Goal: Transaction & Acquisition: Purchase product/service

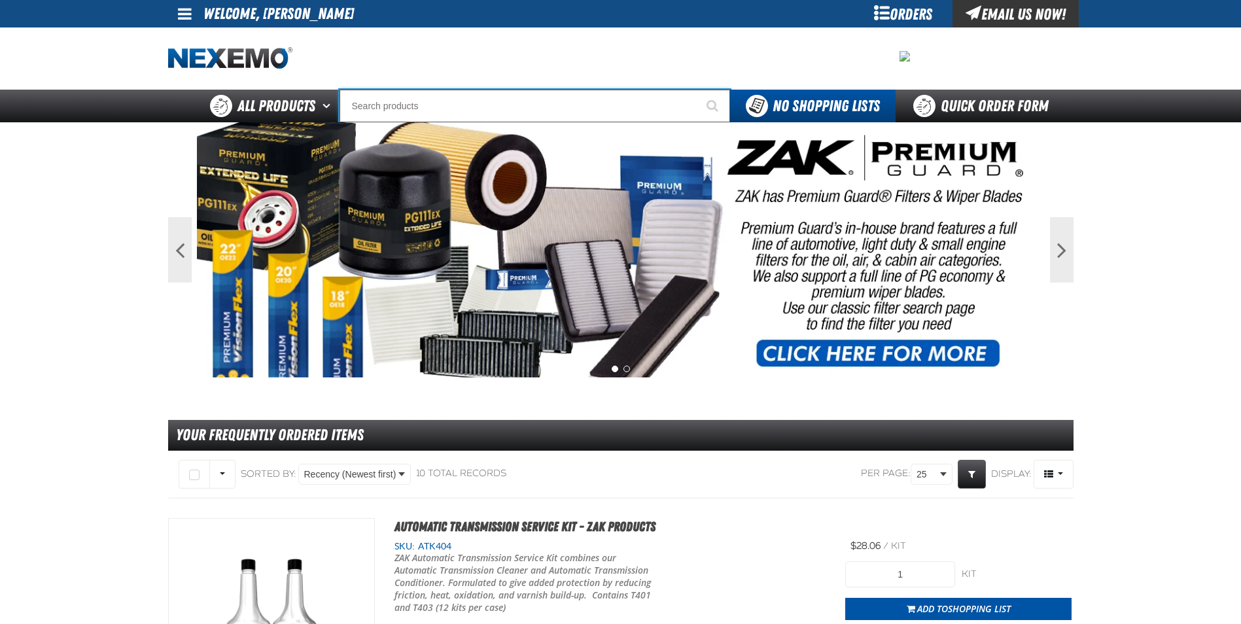
click at [417, 101] on input "Search" at bounding box center [534, 106] width 390 height 33
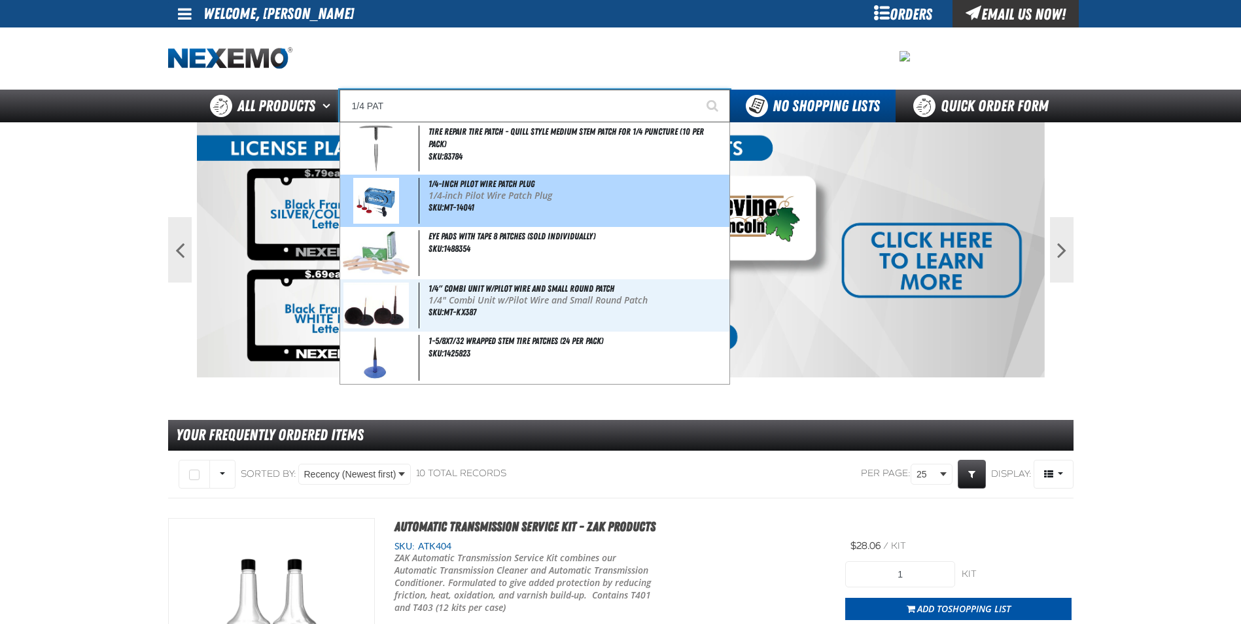
click at [472, 203] on span "SKU:MT-14041" at bounding box center [451, 207] width 46 height 10
type input "1/4-inch Pilot Wire Patch Plug"
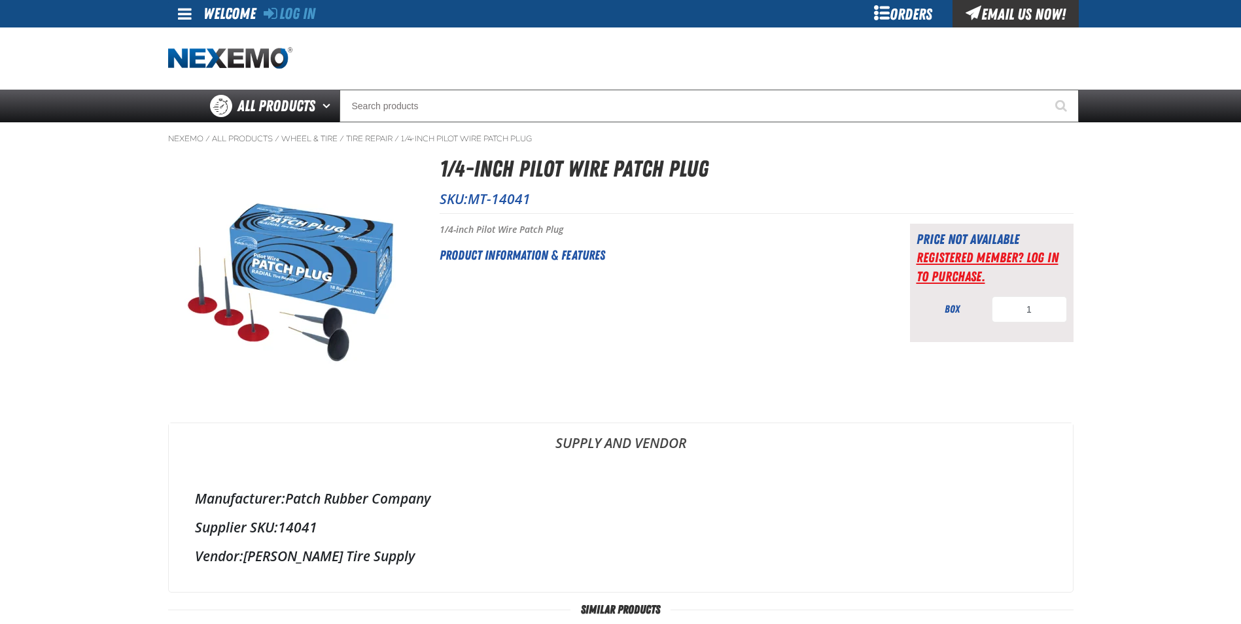
click at [978, 267] on link "Registered Member? Log In to purchase." at bounding box center [987, 266] width 142 height 35
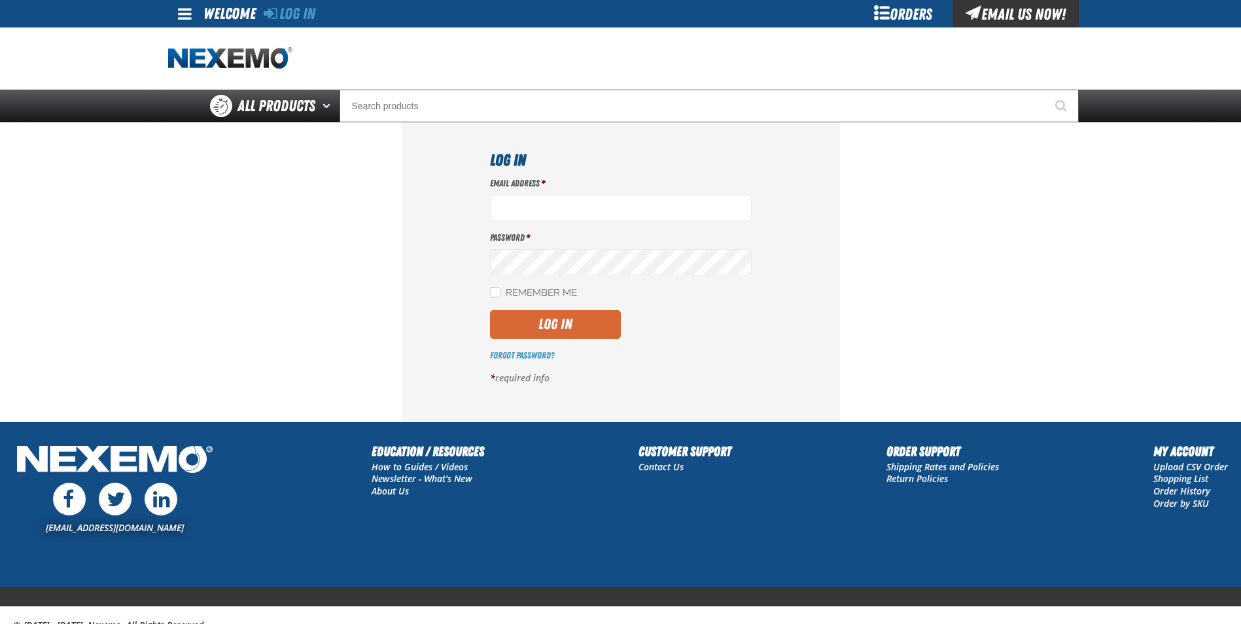
type input "[EMAIL_ADDRESS][DOMAIN_NAME]"
click at [587, 319] on button "Log In" at bounding box center [555, 324] width 131 height 29
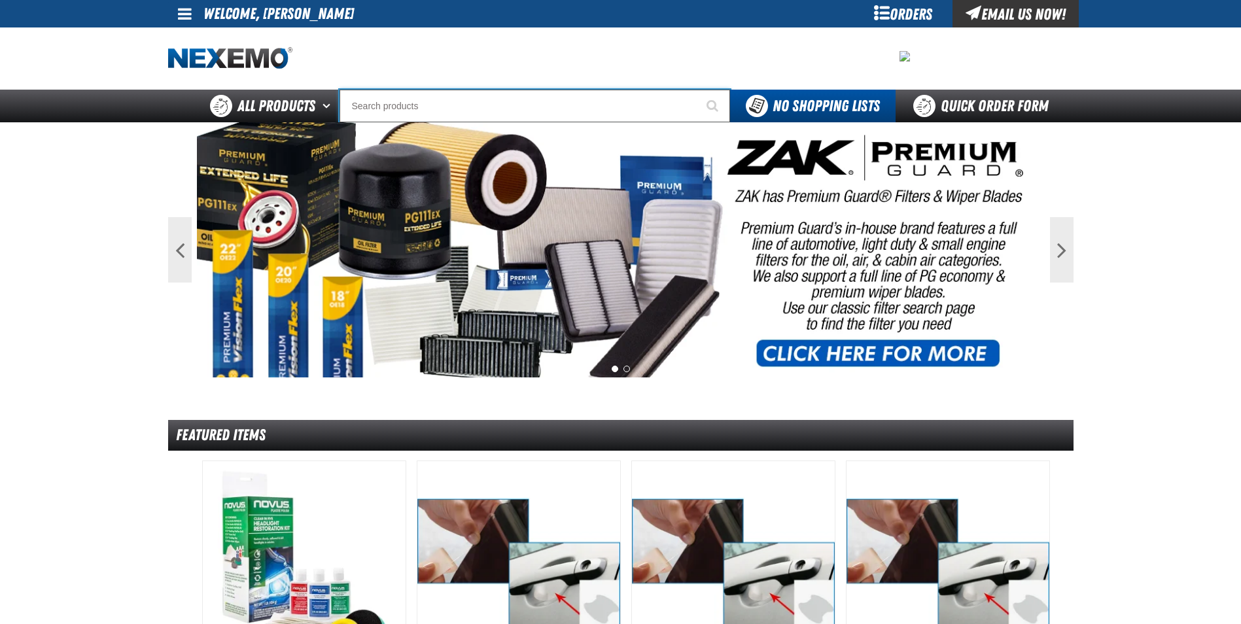
click at [558, 104] on input "Search" at bounding box center [534, 106] width 390 height 33
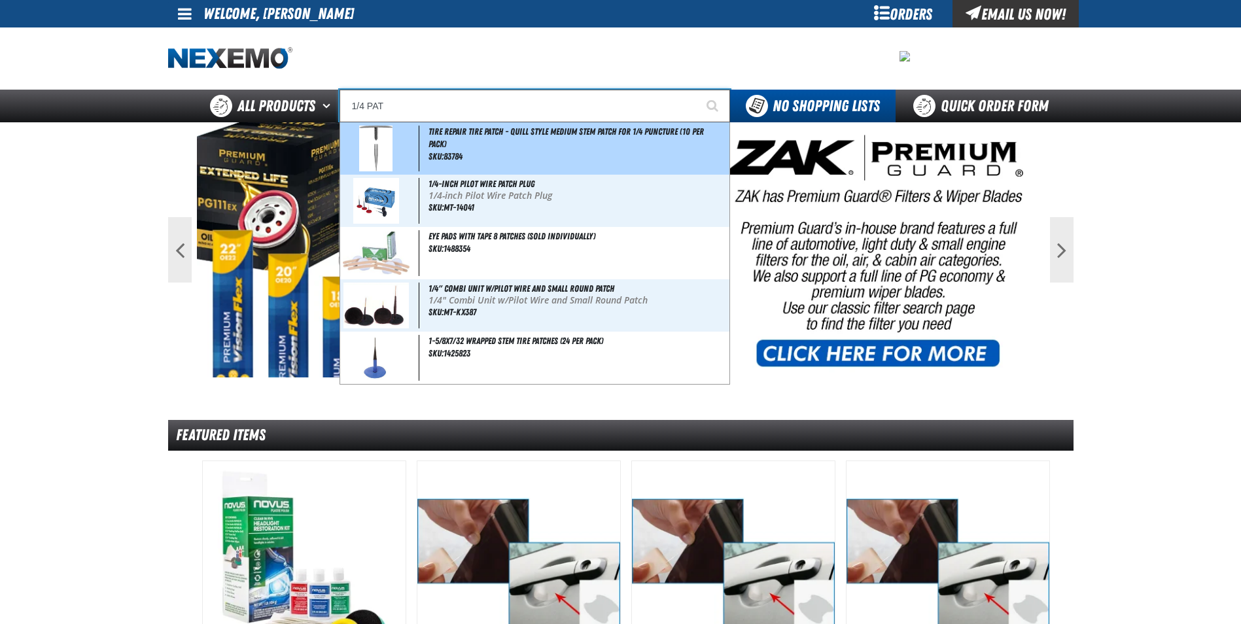
drag, startPoint x: 538, startPoint y: 150, endPoint x: 521, endPoint y: 196, distance: 49.7
click at [522, 194] on span "Tire Repair Tire Patch - Quill Style Medium Stem Patch for 1/4 Puncture (10 per…" at bounding box center [534, 253] width 389 height 262
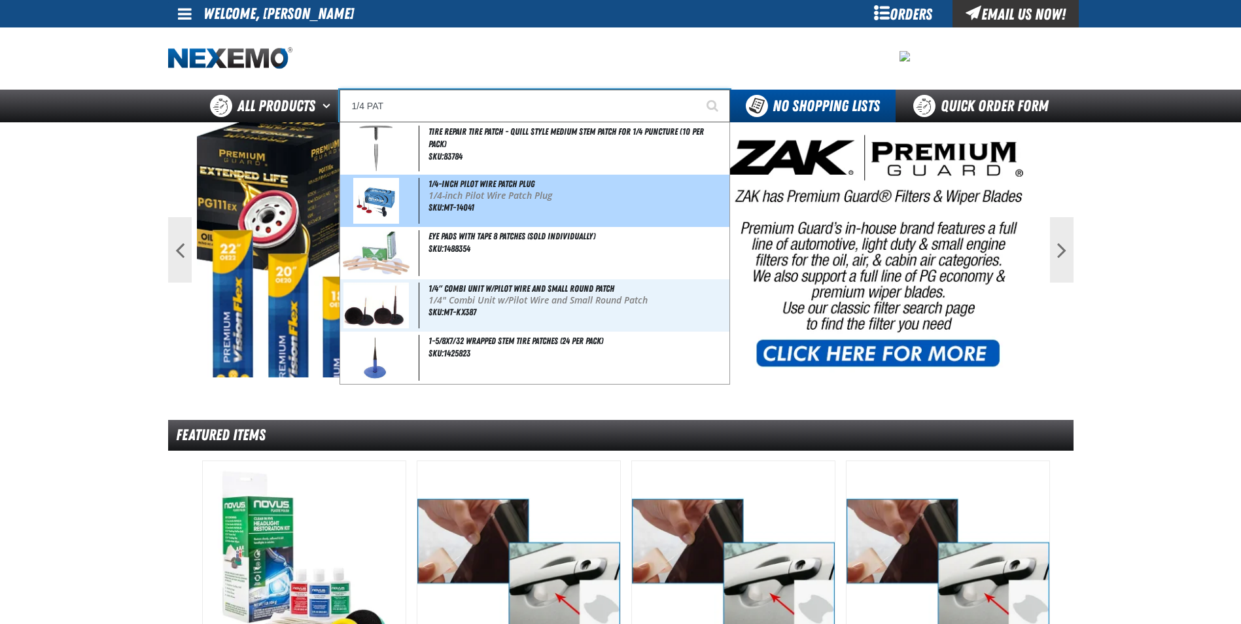
click at [517, 202] on div "1/4-inch Pilot Wire Patch Plug 1/4-inch Pilot Wire Patch Plug SKU:MT-14041" at bounding box center [534, 201] width 389 height 52
type input "1/4-inch Pilot Wire Patch Plug"
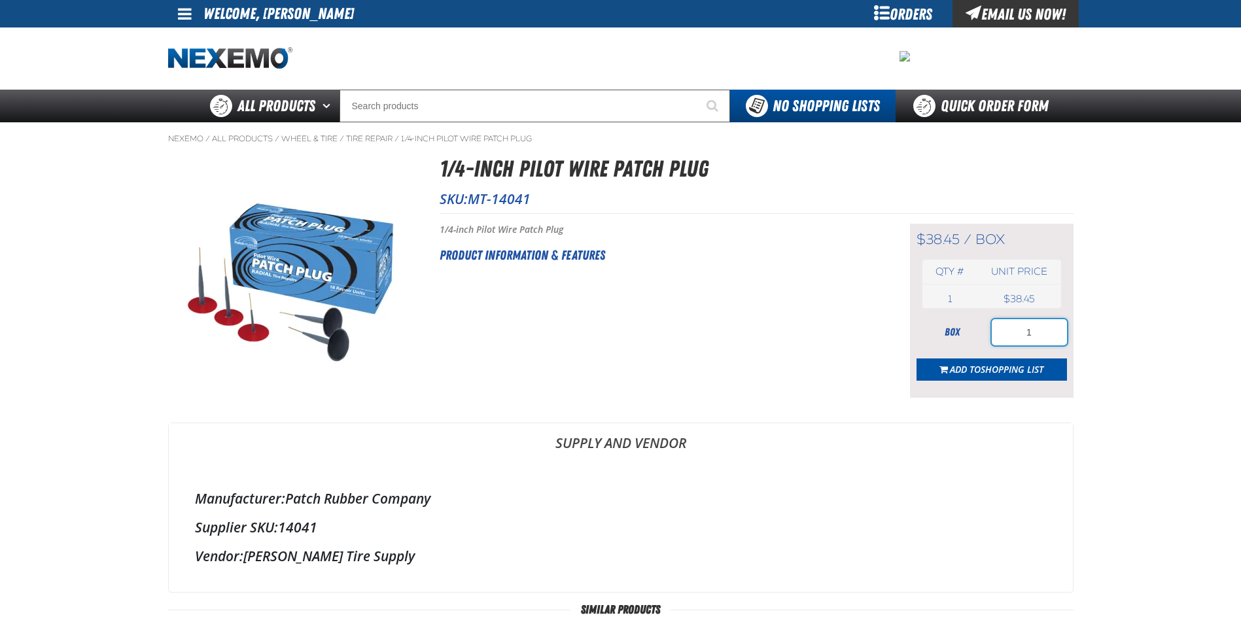
drag, startPoint x: 1043, startPoint y: 332, endPoint x: 1025, endPoint y: 328, distance: 18.7
click at [1026, 328] on input "1" at bounding box center [1028, 332] width 75 height 26
type input "4"
click at [962, 369] on span "Add to Shopping List" at bounding box center [997, 369] width 94 height 12
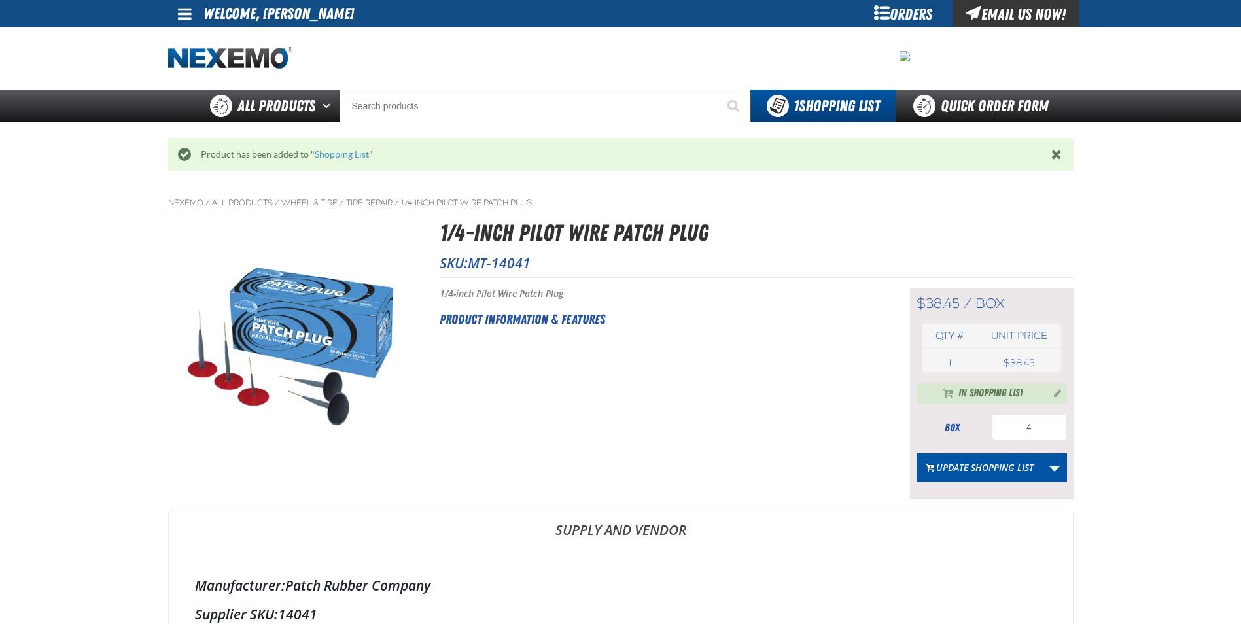
click at [910, 11] on div "Orders" at bounding box center [903, 13] width 98 height 27
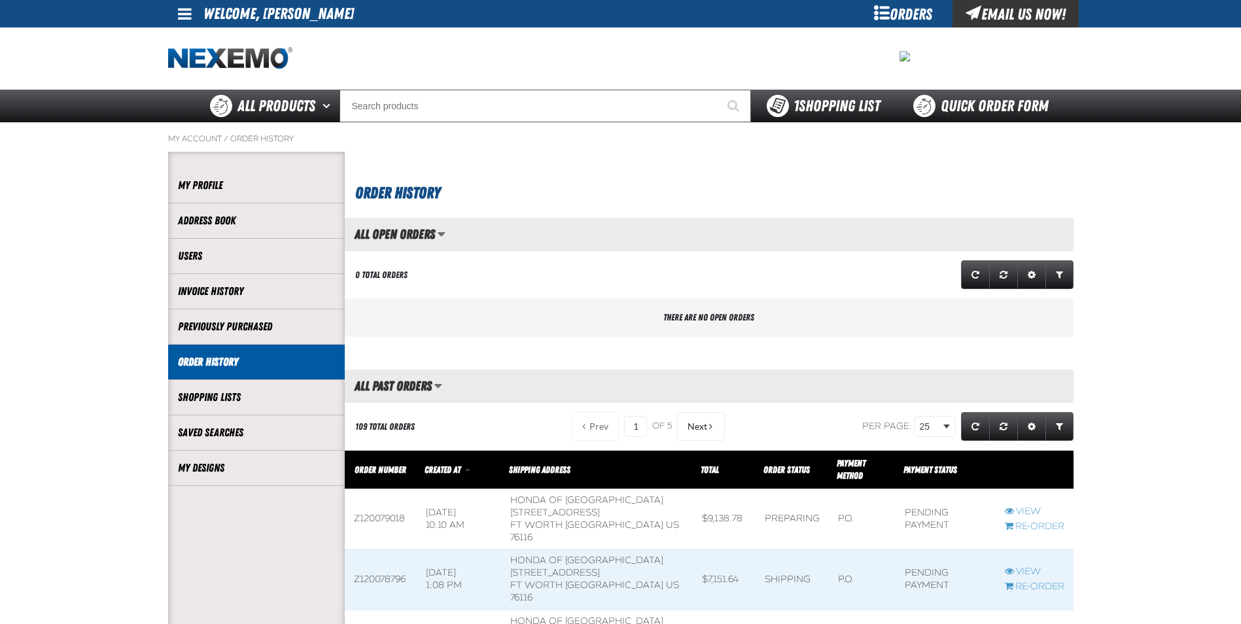
scroll to position [1, 1]
click at [794, 107] on strong "1" at bounding box center [795, 106] width 5 height 18
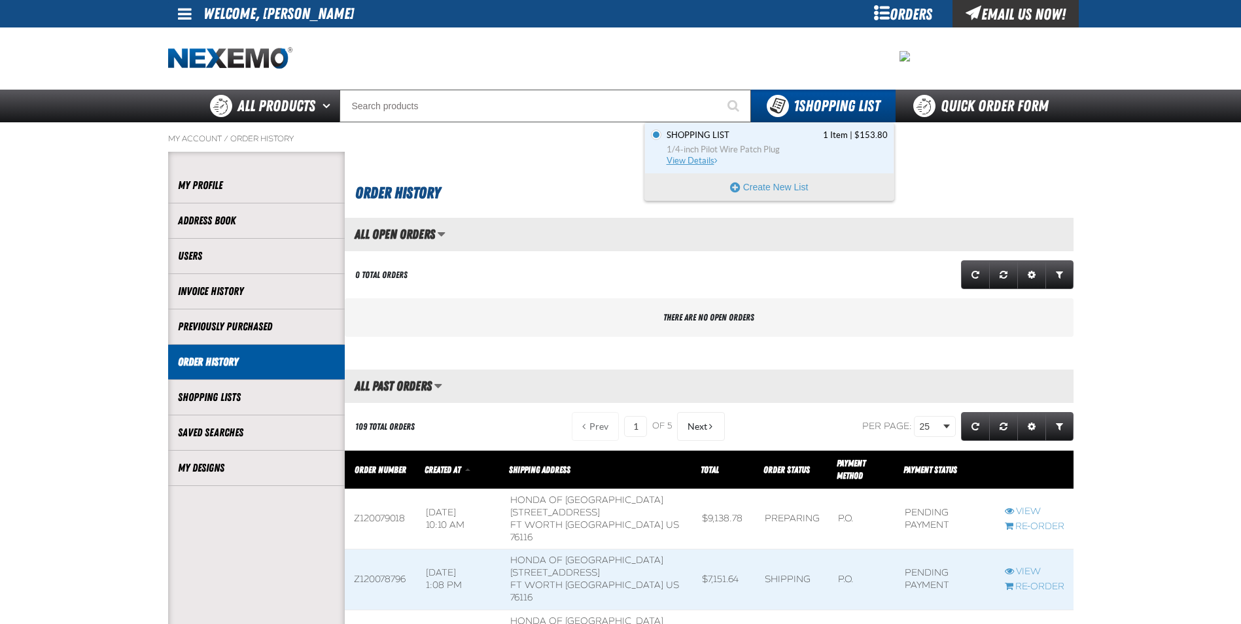
click at [697, 153] on span "1/4-inch Pilot Wire Patch Plug" at bounding box center [776, 150] width 221 height 12
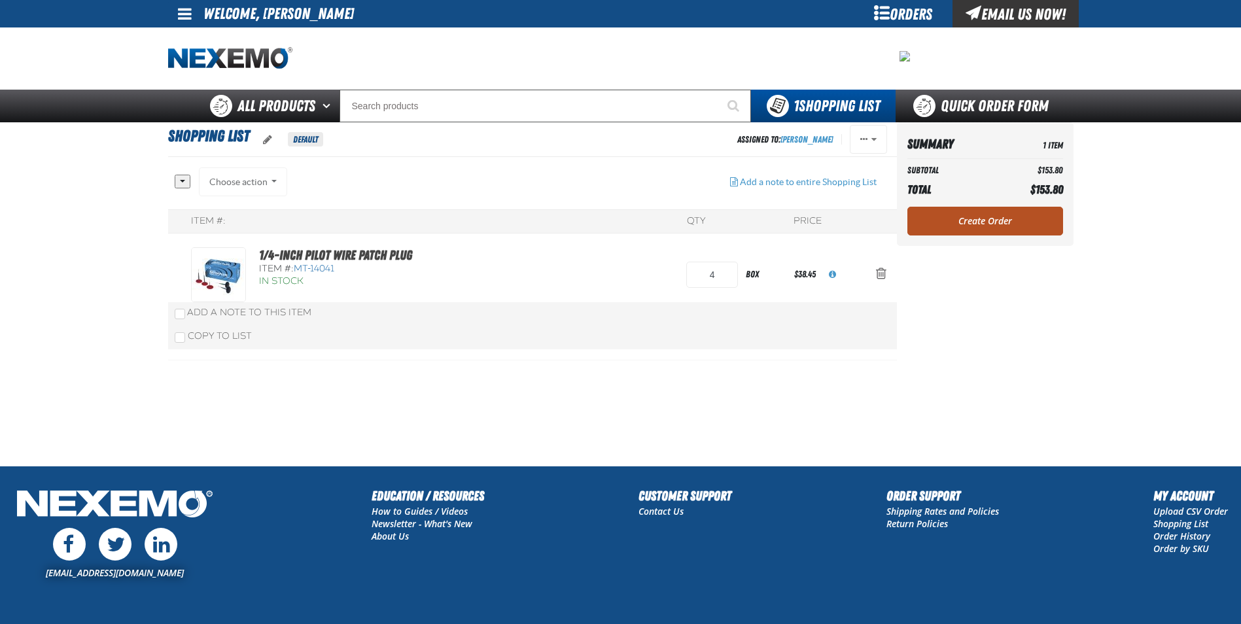
click at [979, 220] on link "Create Order" at bounding box center [985, 221] width 156 height 29
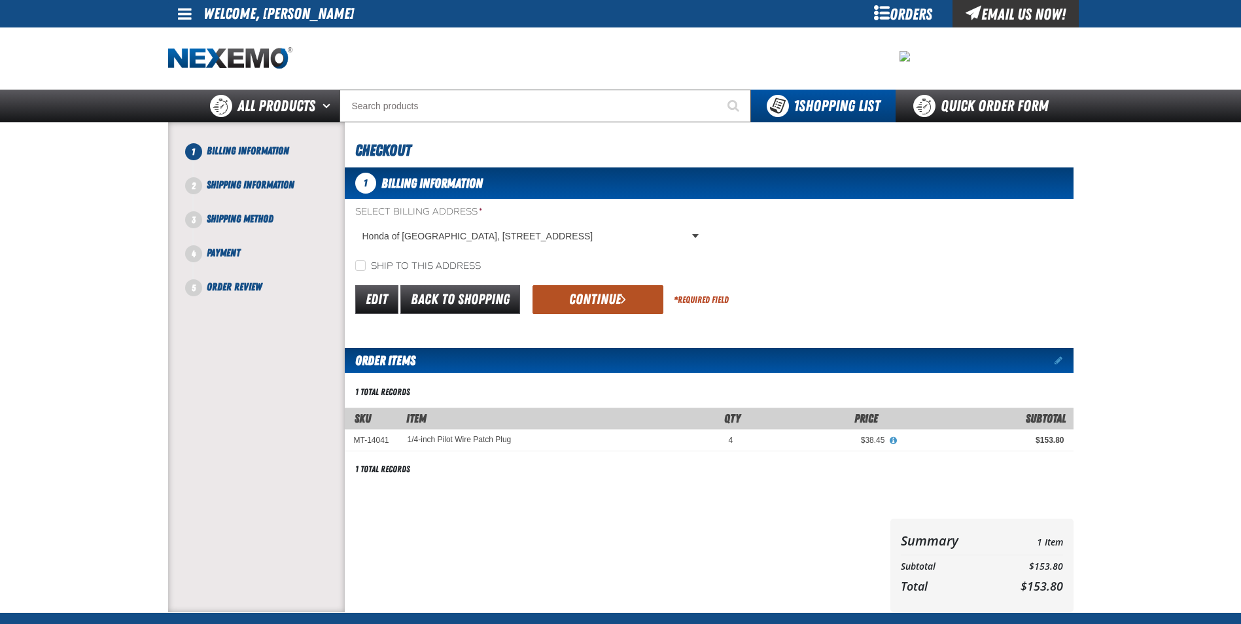
click at [576, 300] on button "Continue" at bounding box center [597, 299] width 131 height 29
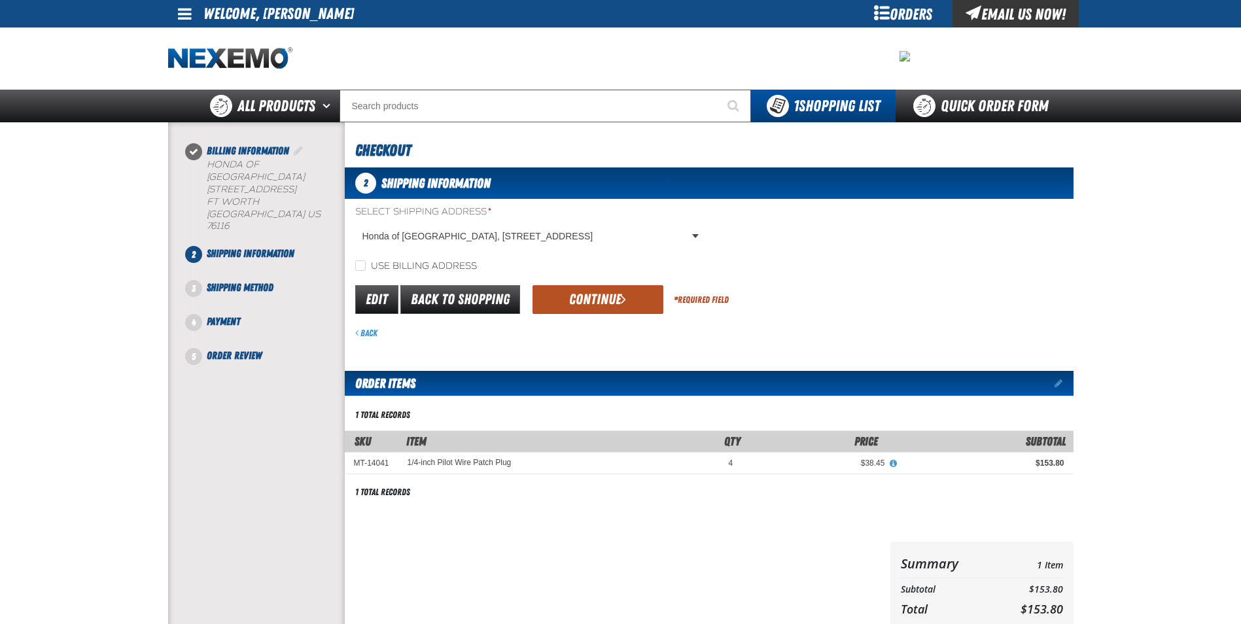
click at [617, 296] on button "Continue" at bounding box center [597, 299] width 131 height 29
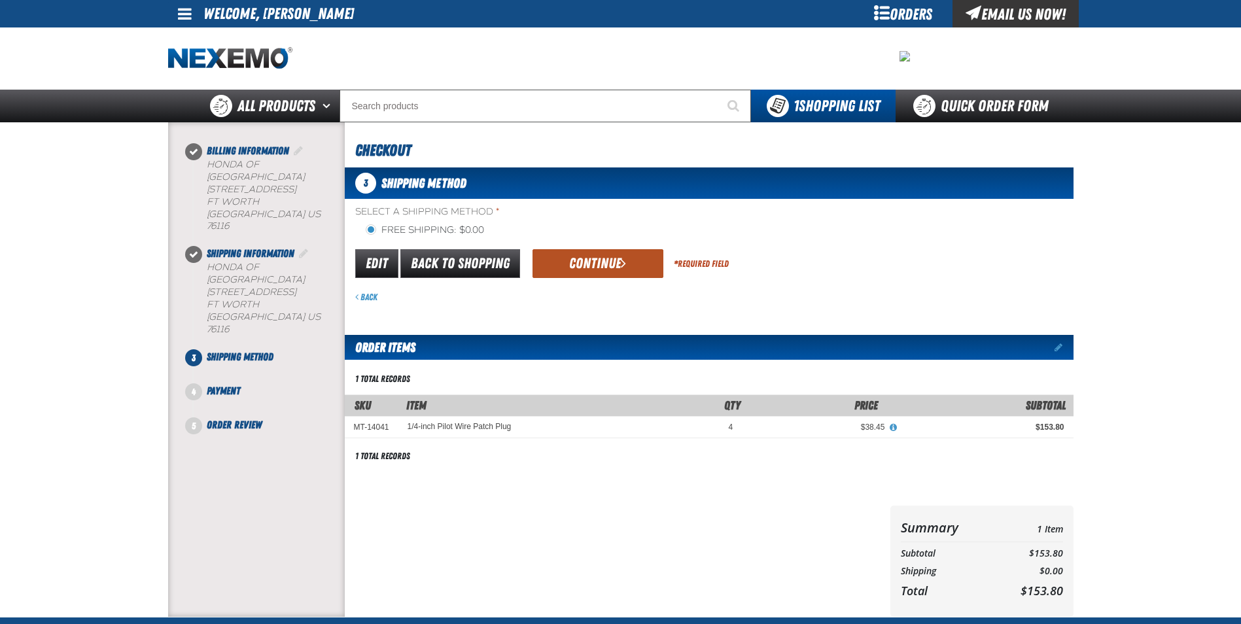
click at [596, 262] on button "Continue" at bounding box center [597, 263] width 131 height 29
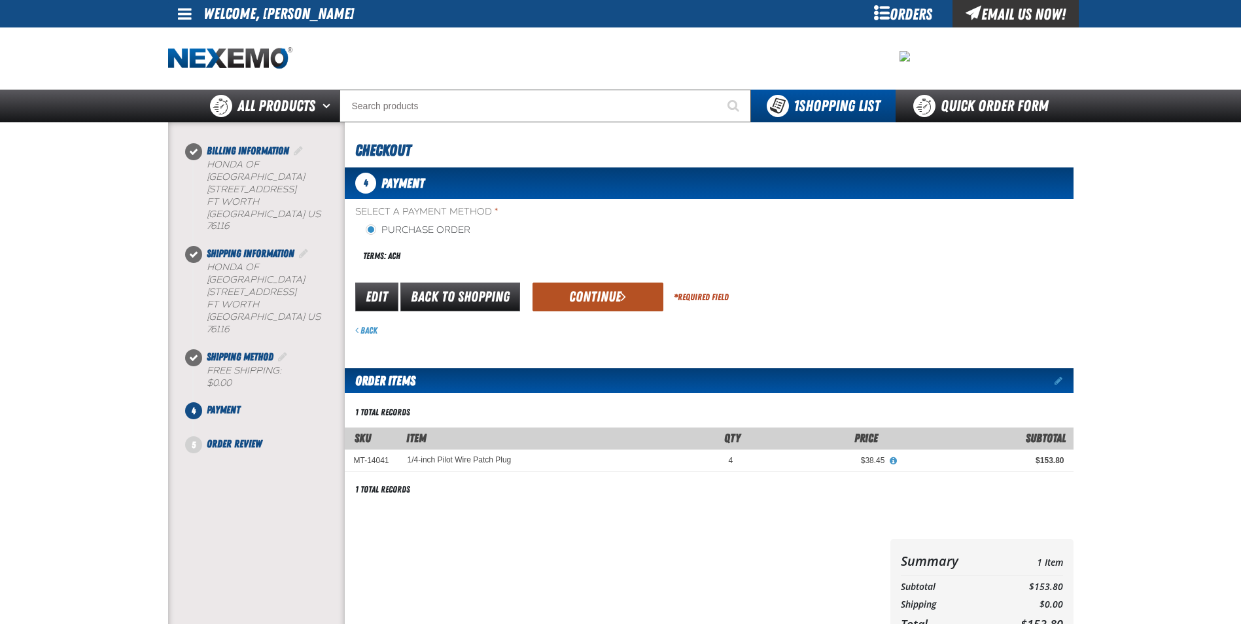
click at [618, 298] on button "Continue" at bounding box center [597, 297] width 131 height 29
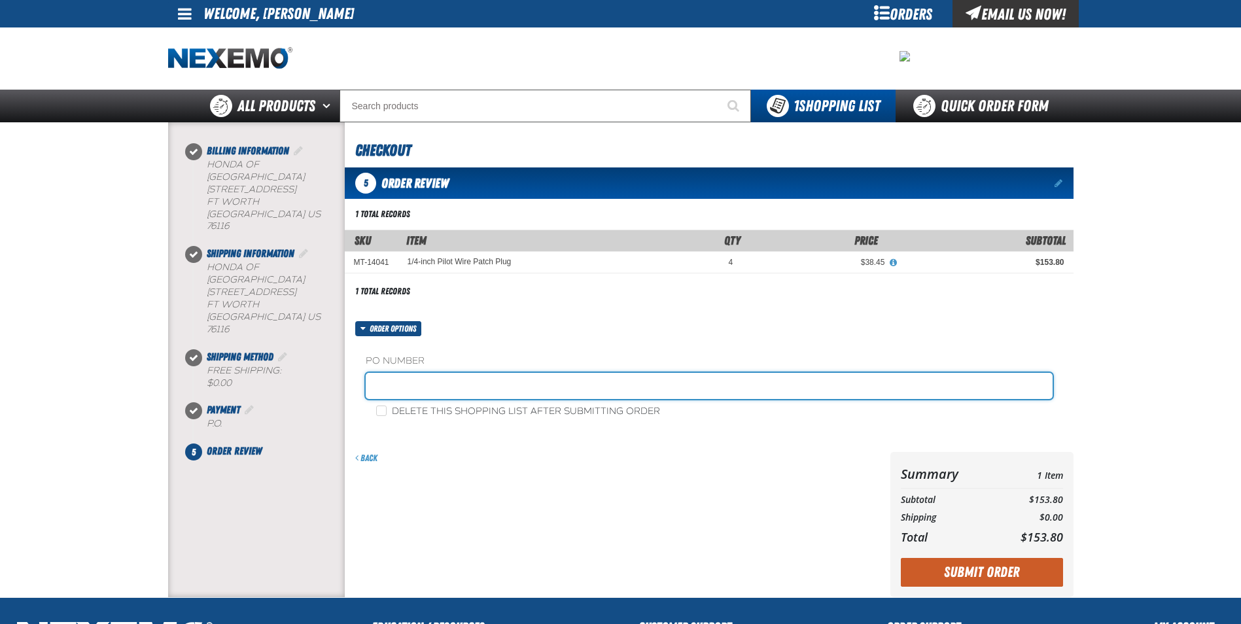
click at [442, 386] on input "text" at bounding box center [709, 386] width 687 height 26
type input "SHOP0915"
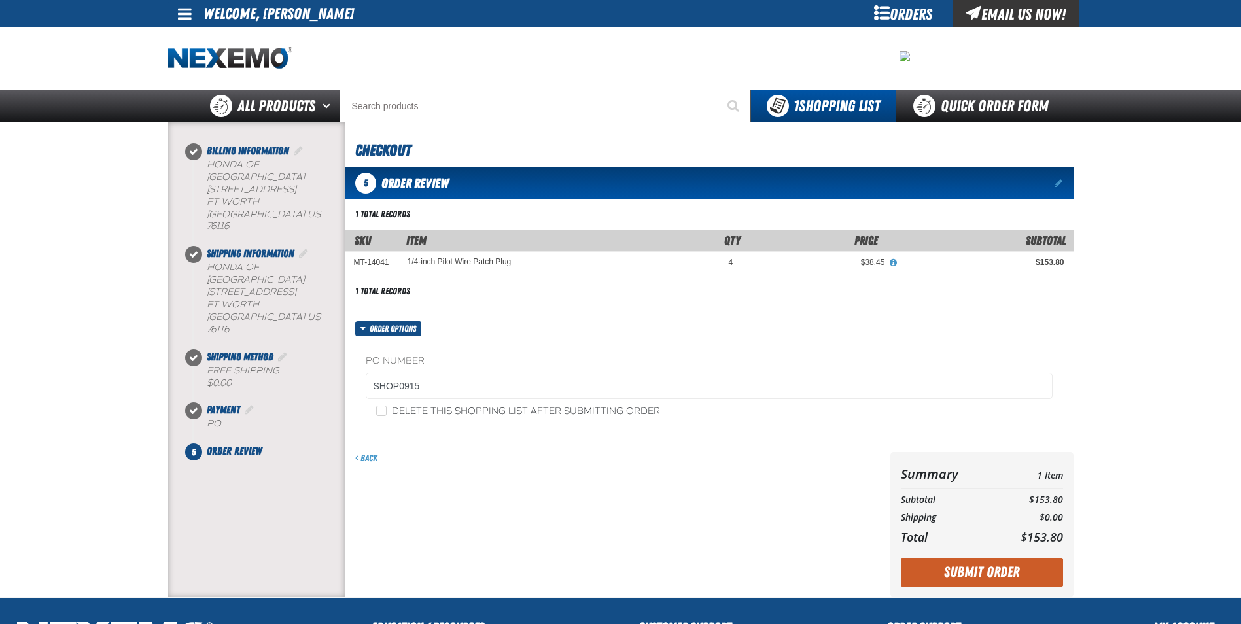
click at [432, 417] on label "Delete this shopping list after submitting order" at bounding box center [518, 411] width 284 height 12
click at [386, 416] on input "Delete this shopping list after submitting order" at bounding box center [381, 410] width 10 height 10
checkbox input "true"
click at [969, 562] on button "Submit Order" at bounding box center [982, 572] width 162 height 29
